Goal: Register for event/course

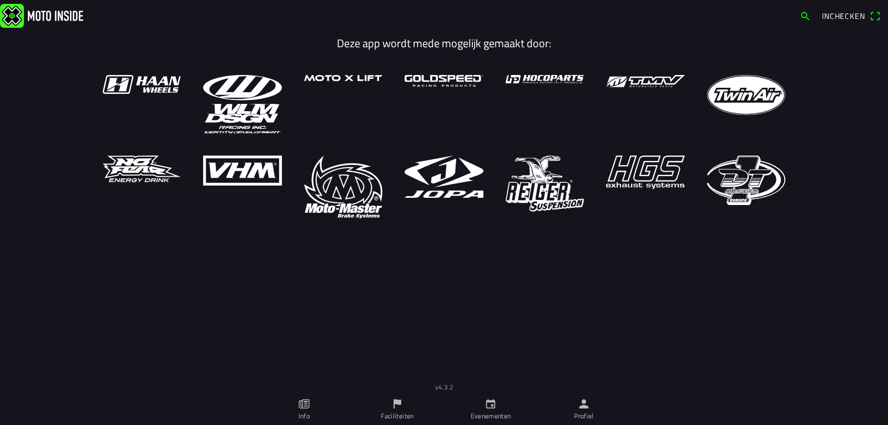
click at [500, 409] on link "Evenementen" at bounding box center [490, 409] width 93 height 31
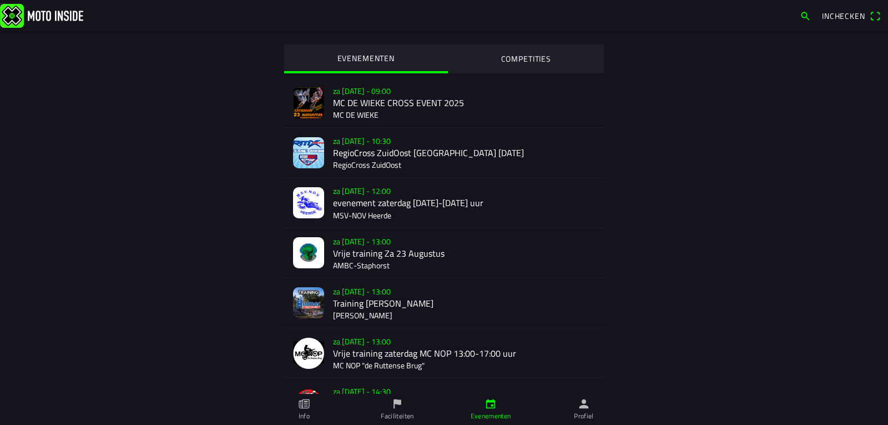
click at [367, 96] on div "za [DATE] - 09:00 MC DE WIEKE CROSS EVENT 2025 MC DE WIEKE" at bounding box center [464, 102] width 262 height 49
click at [367, 96] on div at bounding box center [444, 197] width 888 height 394
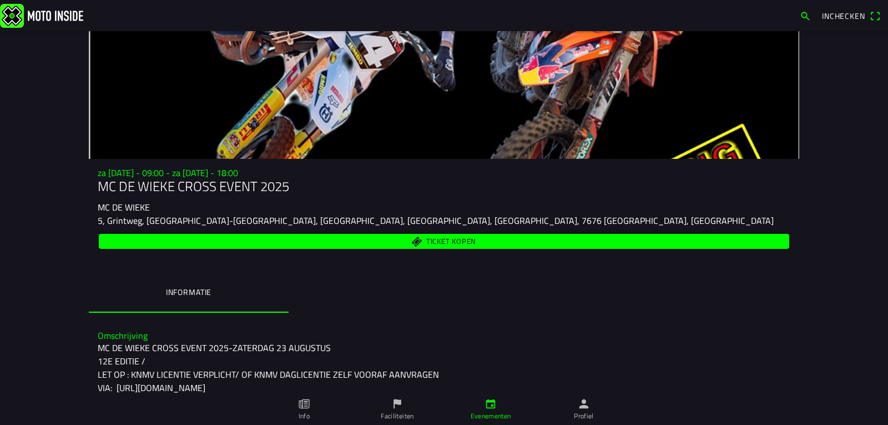
scroll to position [273, 0]
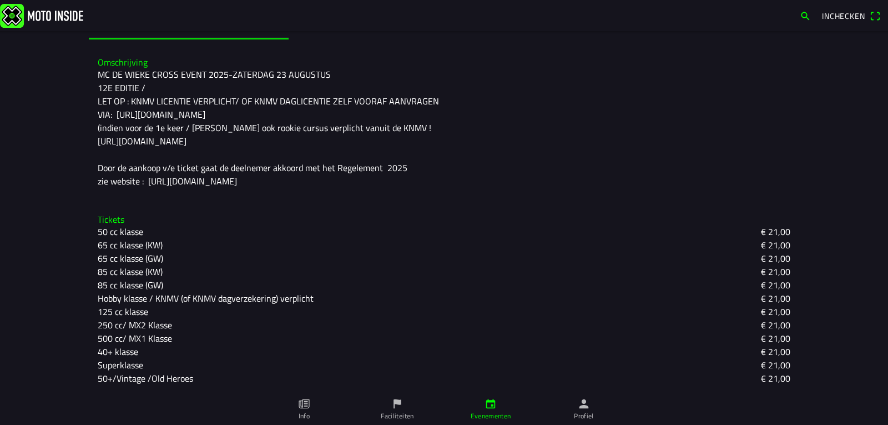
click at [0, 0] on slot "250 cc/ MX2 Klasse" at bounding box center [0, 0] width 0 height 0
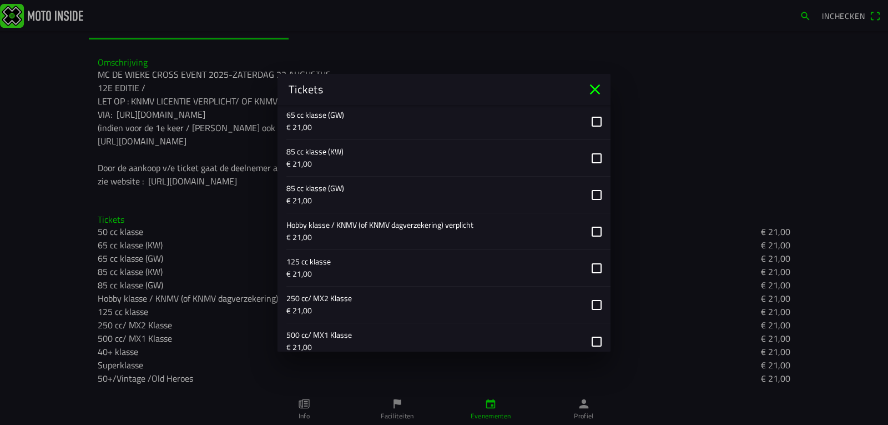
scroll to position [710, 0]
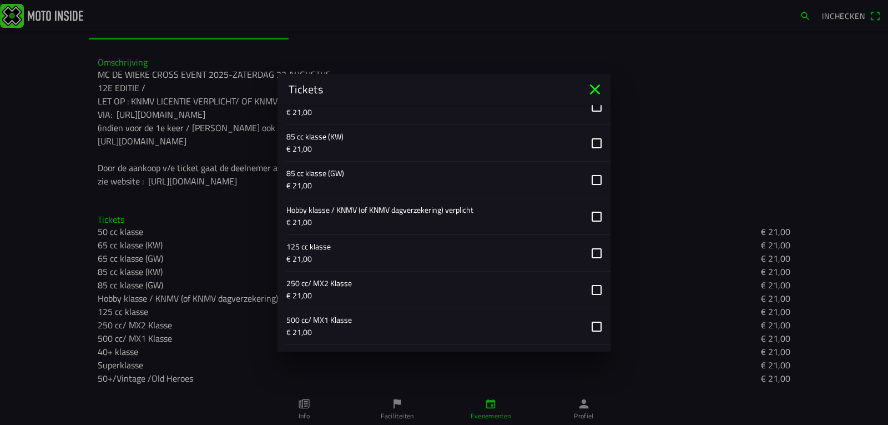
click at [587, 289] on button "button" at bounding box center [448, 289] width 324 height 36
click at [593, 88] on icon "close" at bounding box center [595, 89] width 11 height 11
